Goal: Transaction & Acquisition: Purchase product/service

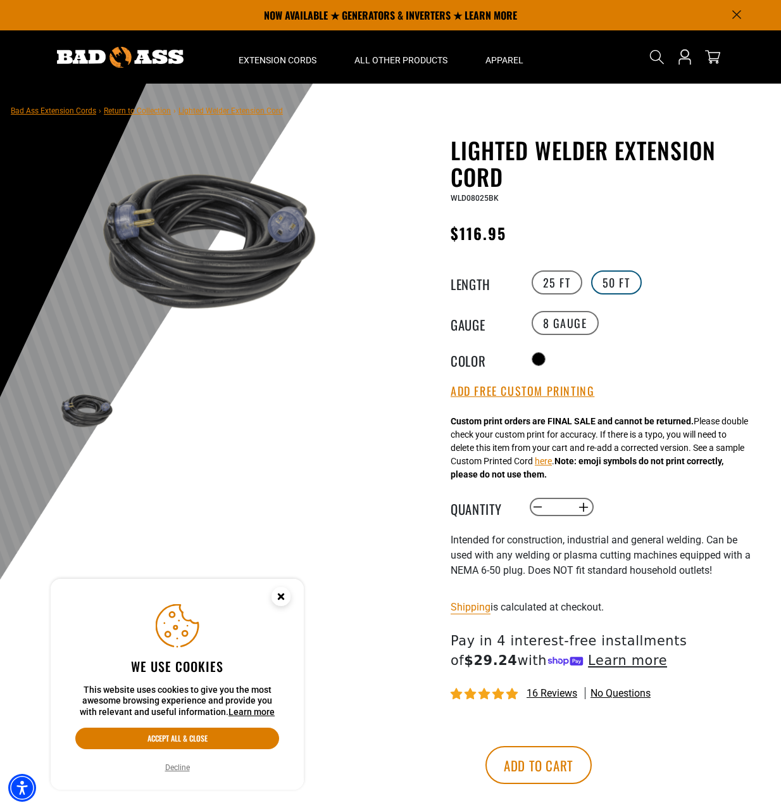
click at [629, 284] on label "50 FT" at bounding box center [616, 282] width 51 height 24
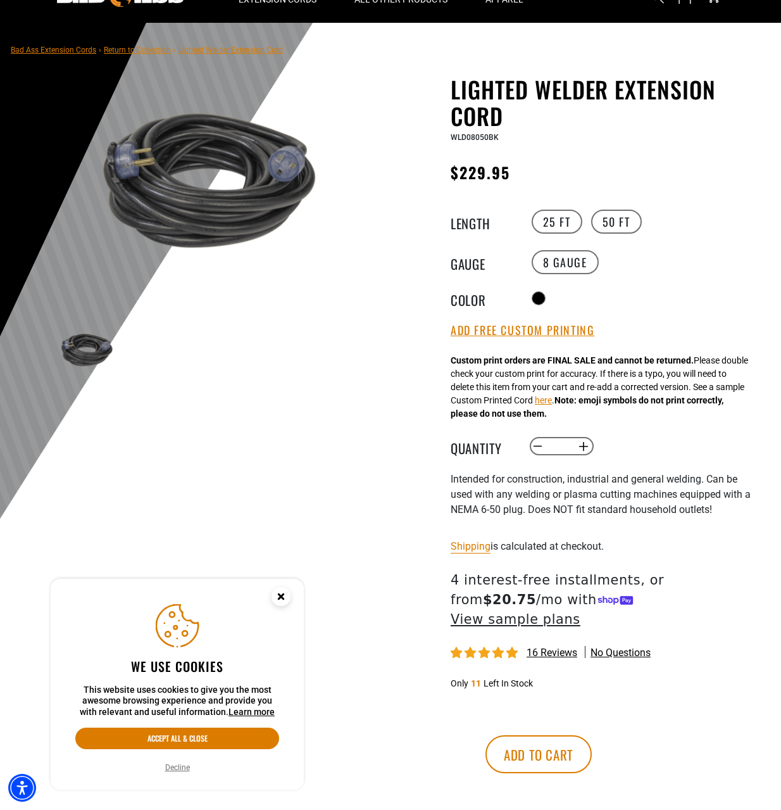
scroll to position [63, 0]
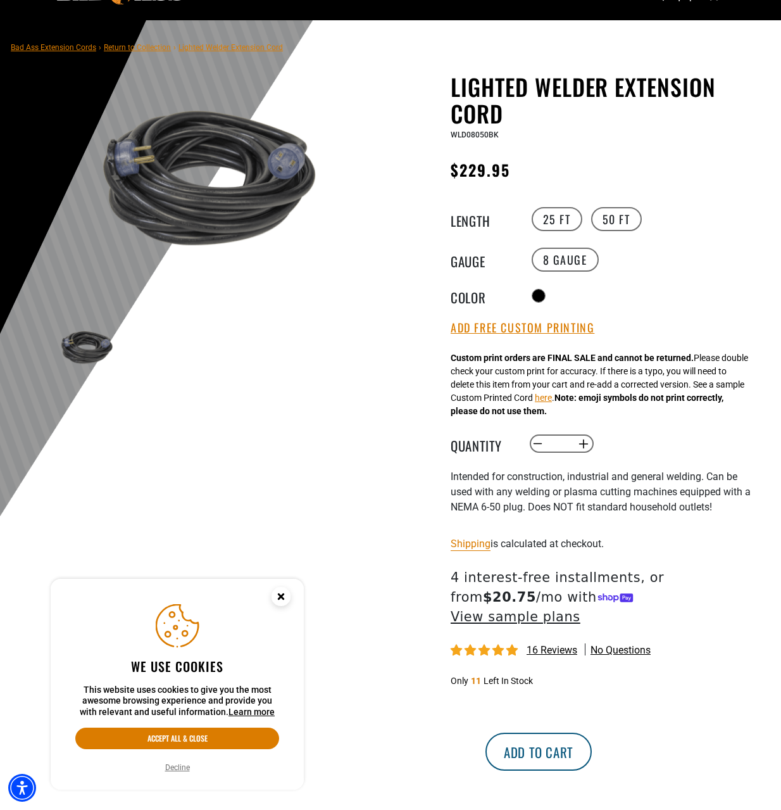
click at [592, 733] on button "Add to cart" at bounding box center [539, 752] width 106 height 38
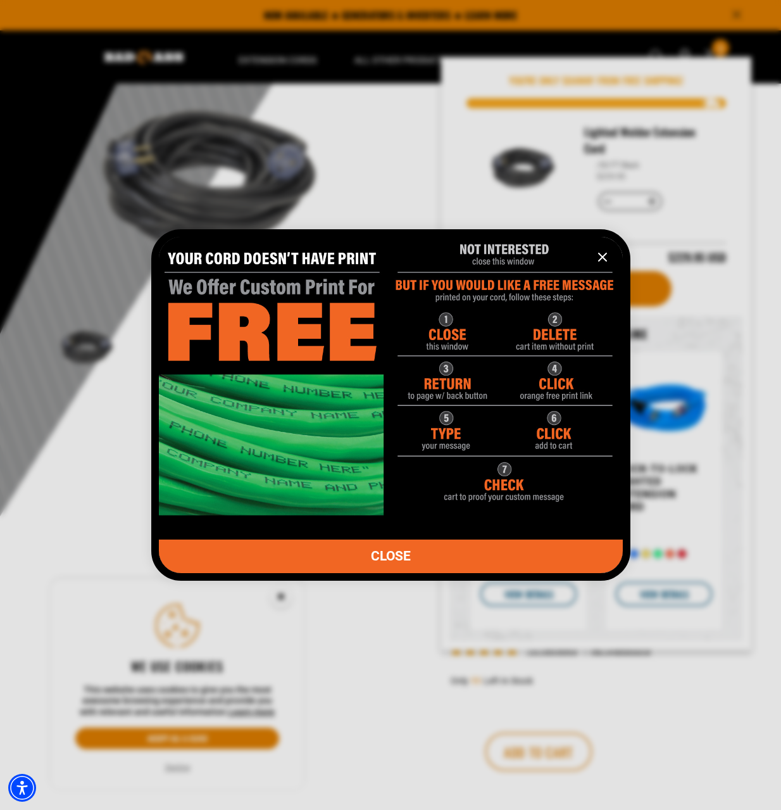
click at [451, 380] on img "information" at bounding box center [391, 370] width 464 height 290
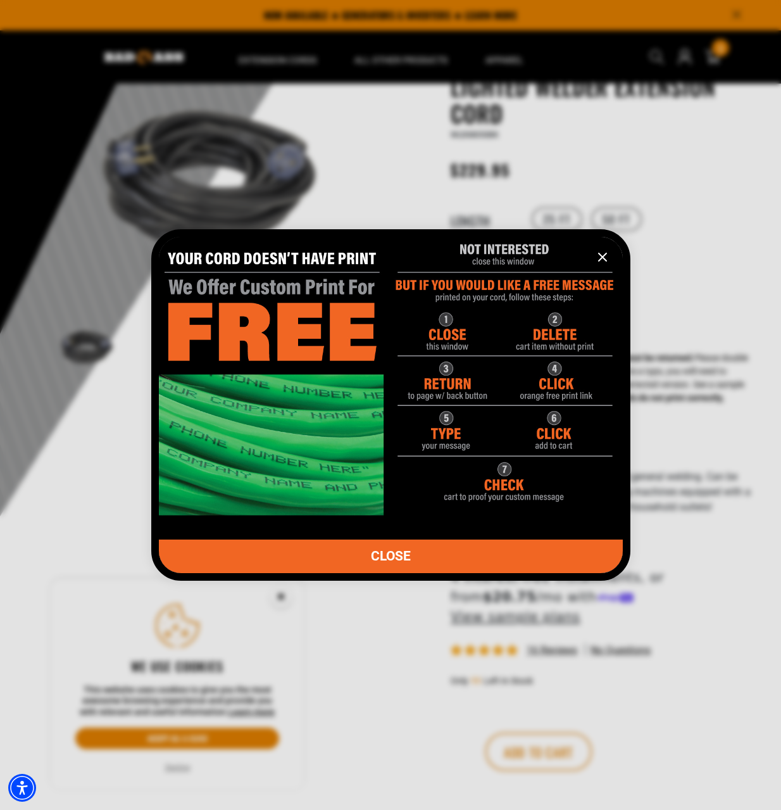
click at [457, 558] on link "CLOSE" at bounding box center [391, 556] width 464 height 34
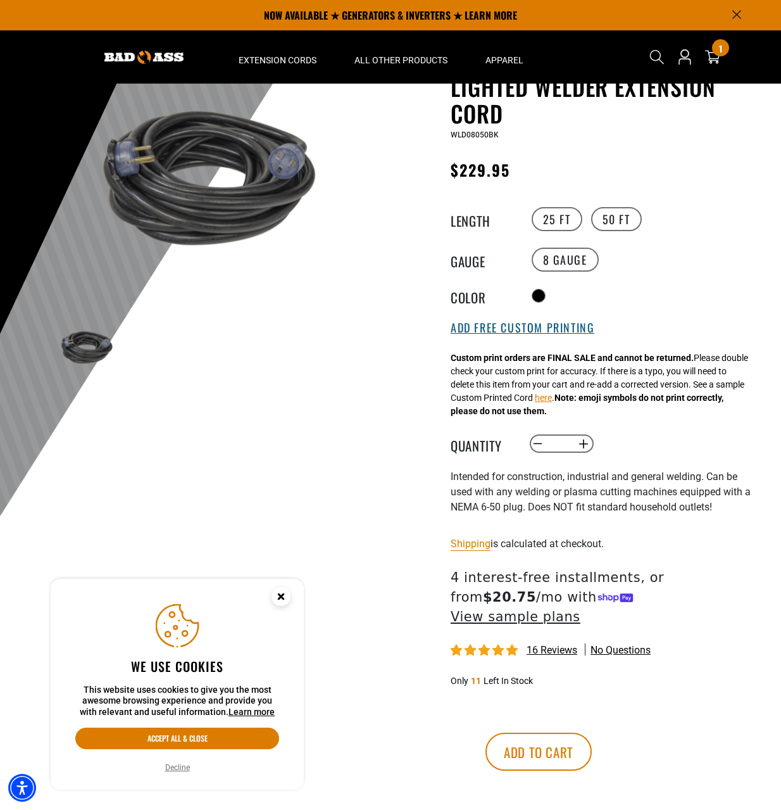
click at [558, 330] on button "Add Free Custom Printing" at bounding box center [523, 328] width 144 height 14
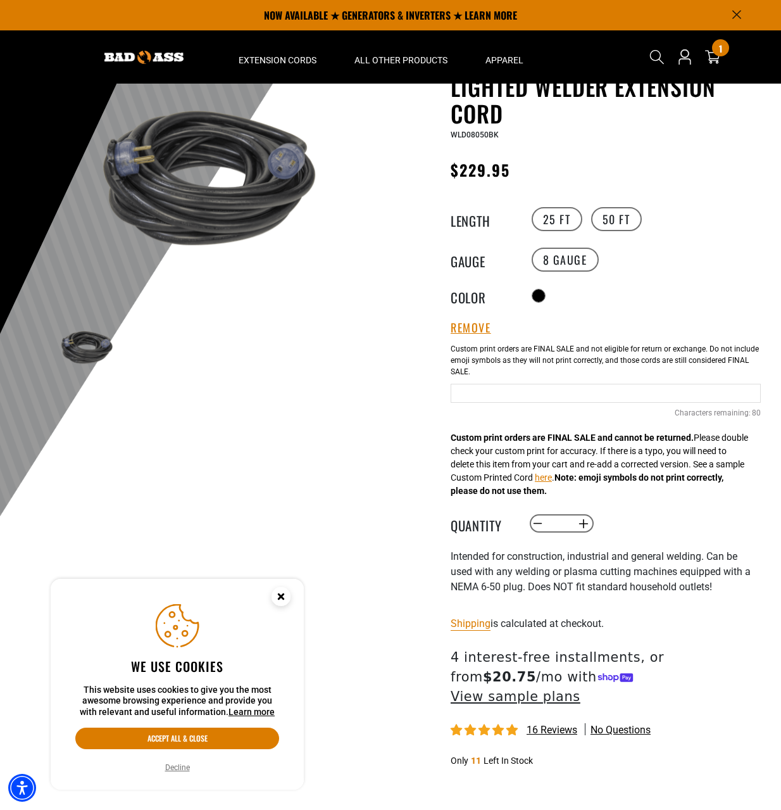
click at [517, 389] on input "Text field" at bounding box center [606, 393] width 310 height 19
type input "*"
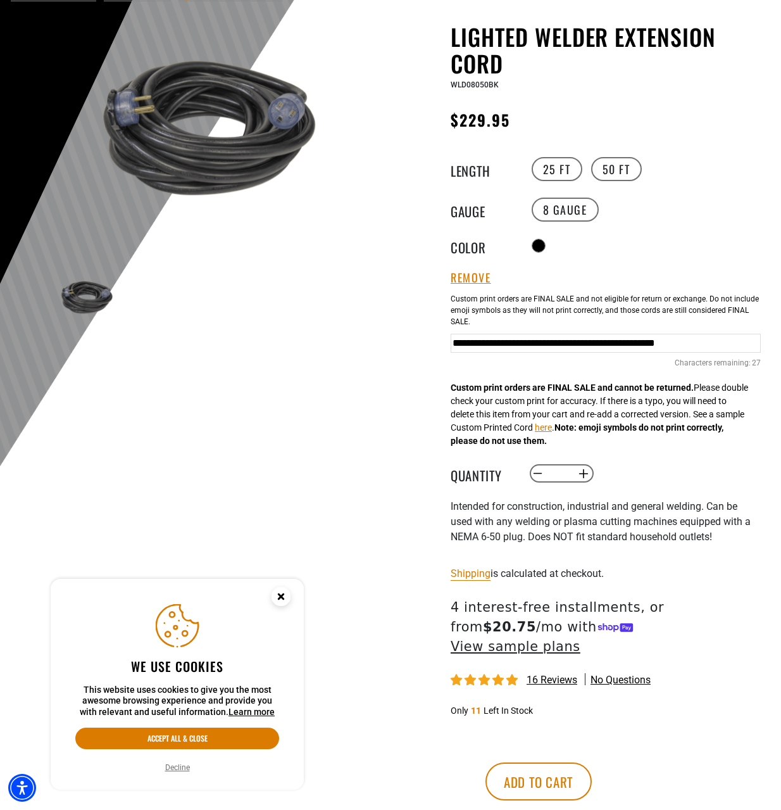
scroll to position [253, 0]
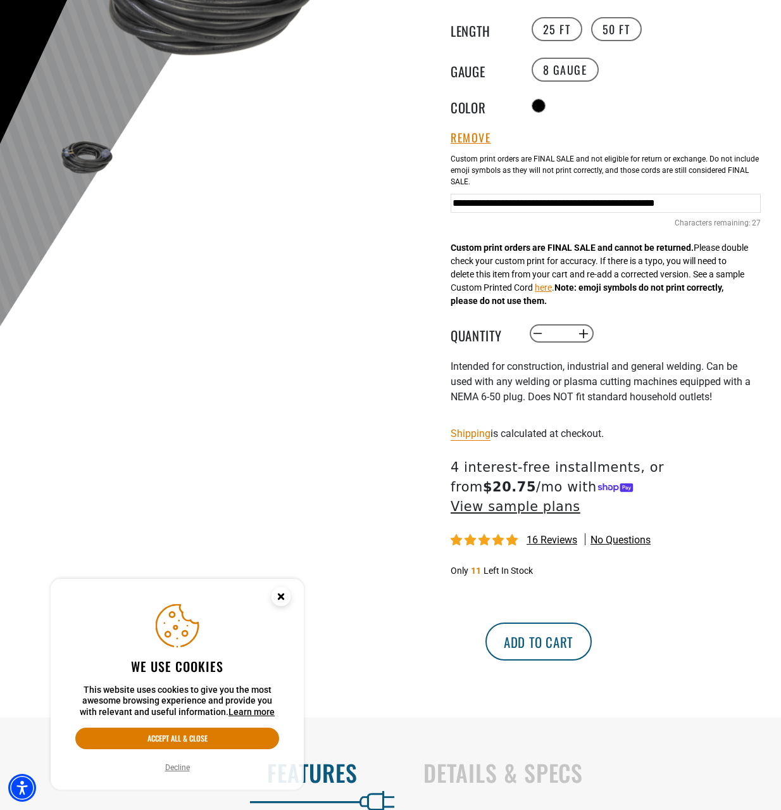
type input "**********"
click at [592, 627] on button "Add to cart" at bounding box center [539, 641] width 106 height 38
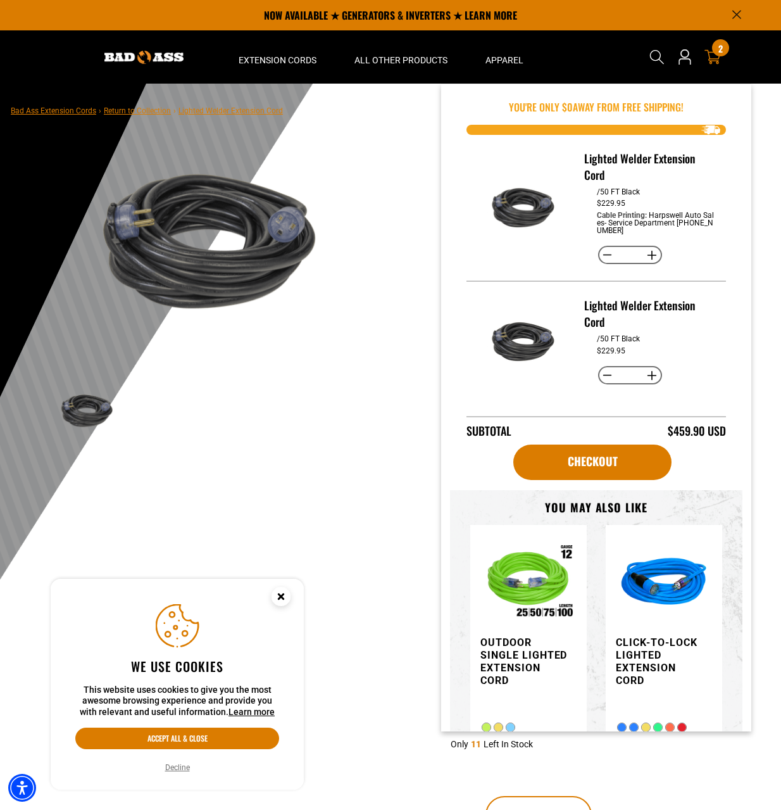
drag, startPoint x: 722, startPoint y: 45, endPoint x: 717, endPoint y: 54, distance: 10.5
click at [720, 53] on span "2" at bounding box center [721, 48] width 4 height 9
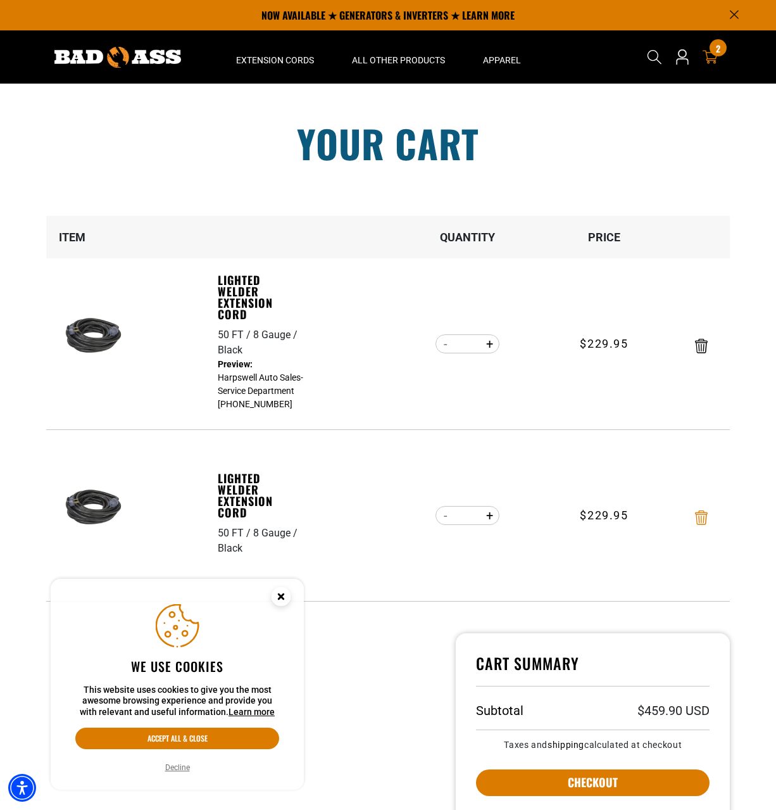
click at [704, 515] on icon "Remove Lighted Welder Extension Cord - 50 FT / 8 Gauge / Black" at bounding box center [701, 517] width 13 height 15
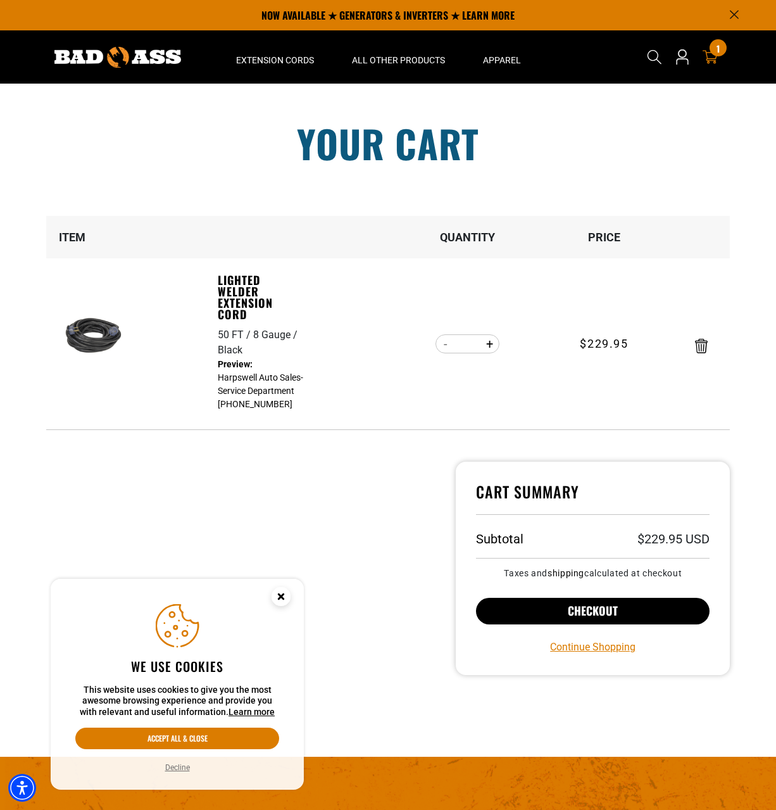
click at [681, 613] on button "Checkout" at bounding box center [593, 611] width 234 height 27
